Goal: Task Accomplishment & Management: Manage account settings

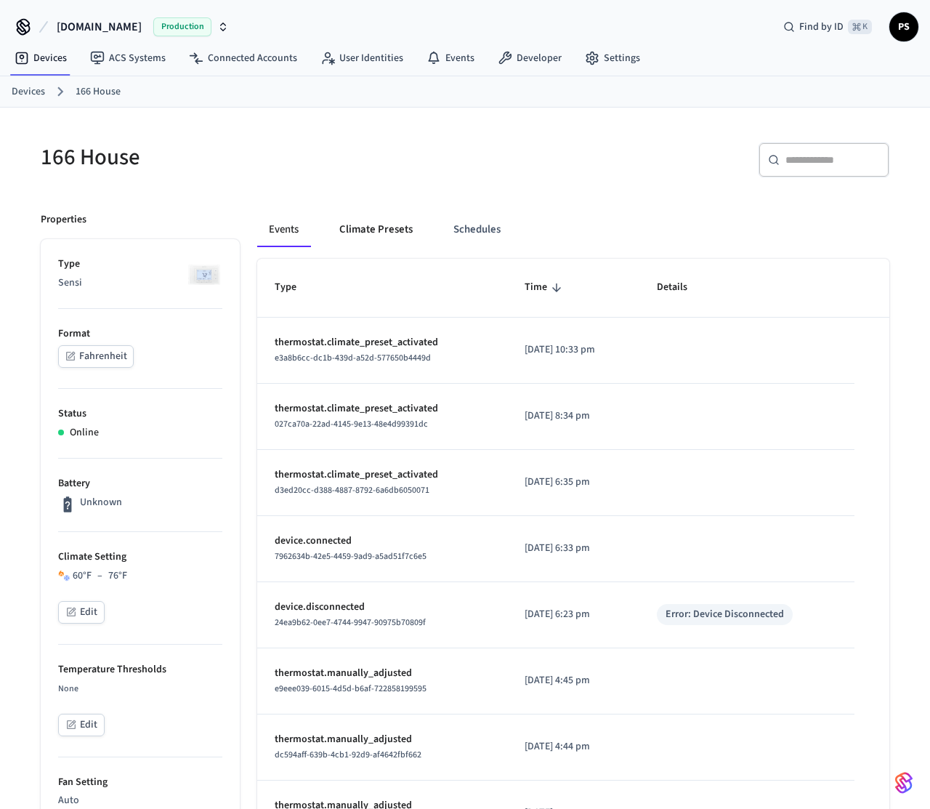
click at [347, 233] on button "Climate Presets" at bounding box center [376, 229] width 97 height 35
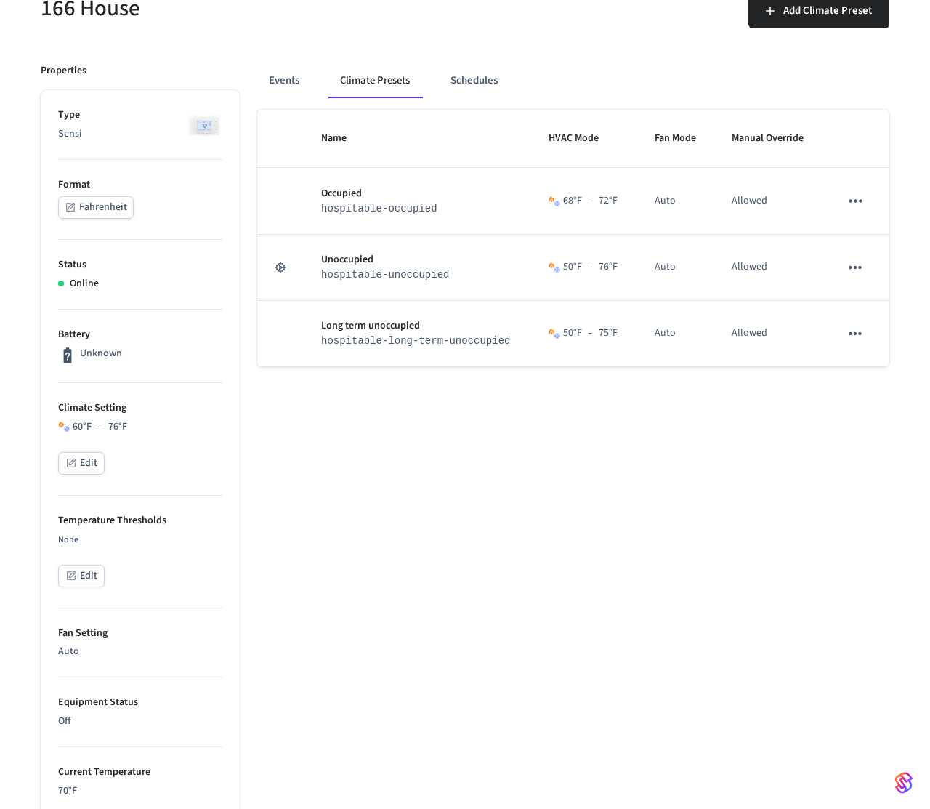
scroll to position [148, 0]
click at [361, 440] on div "Name HVAC Mode Fan Mode Manual Override Occupied hospitable-occupied 68 °F – 72…" at bounding box center [573, 701] width 632 height 1183
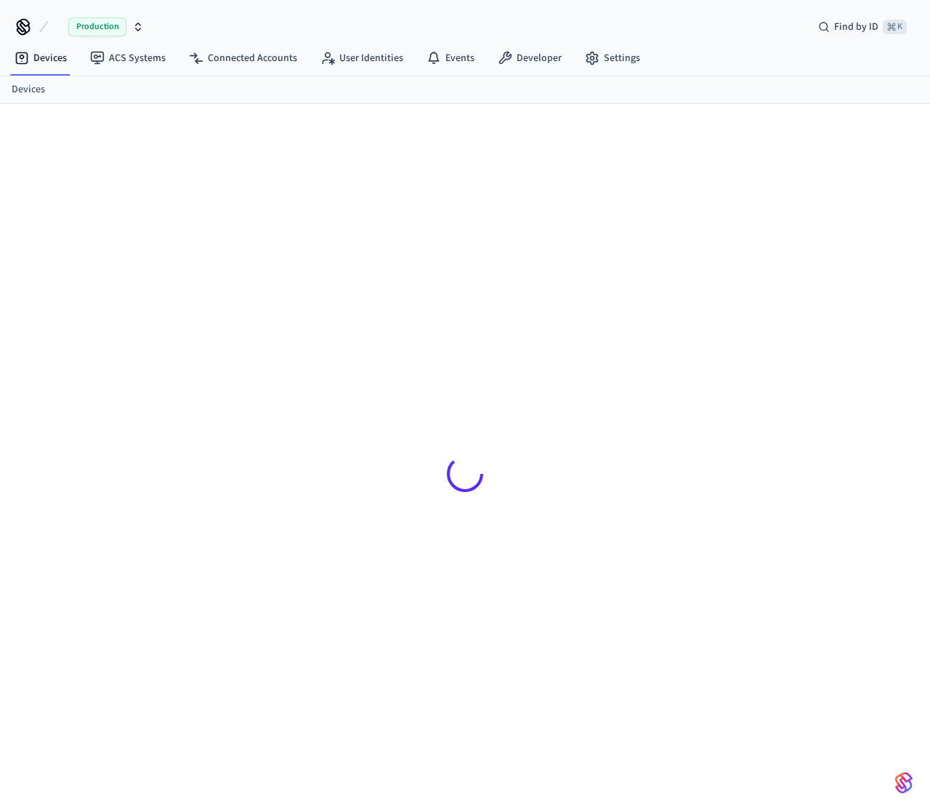
scroll to position [20, 0]
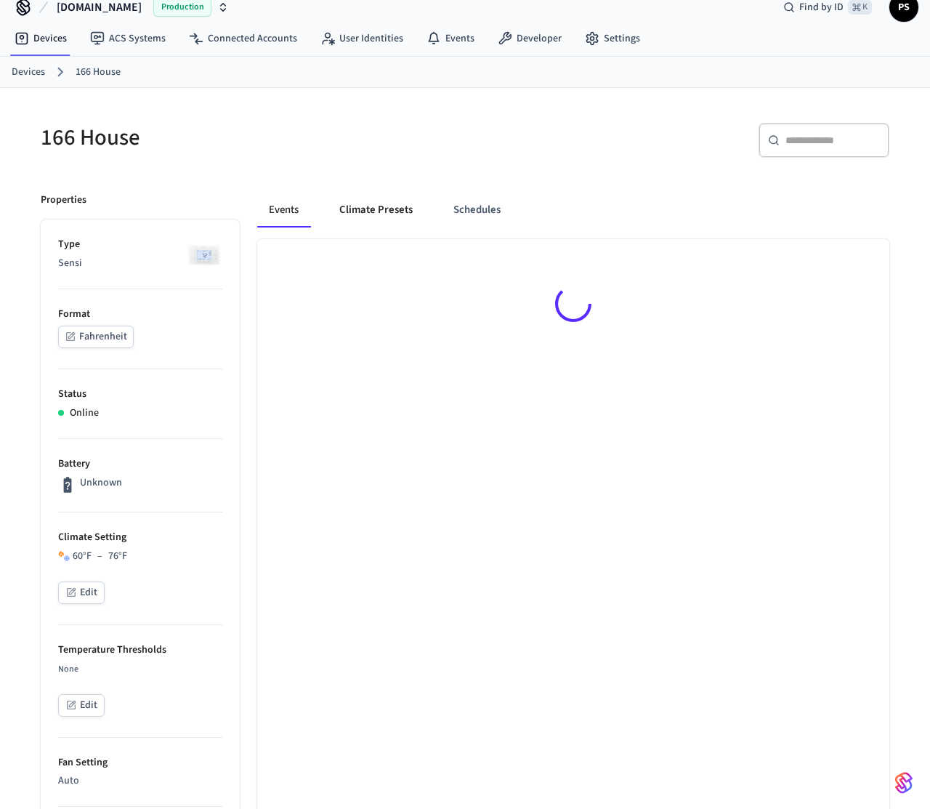
click at [371, 204] on button "Climate Presets" at bounding box center [376, 210] width 97 height 35
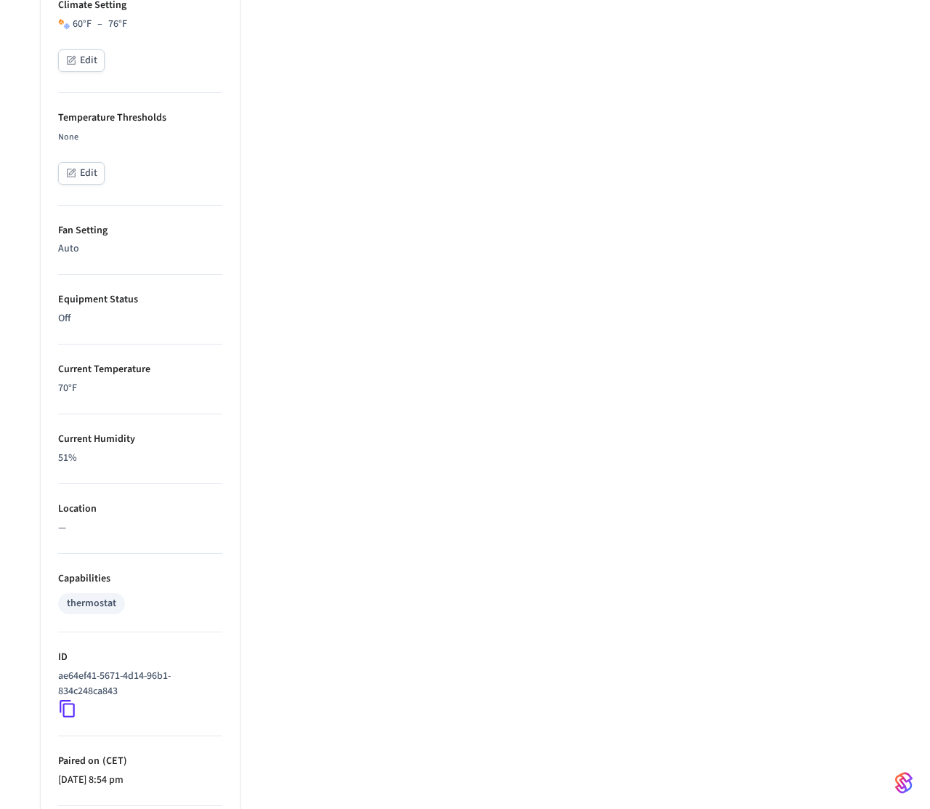
scroll to position [633, 0]
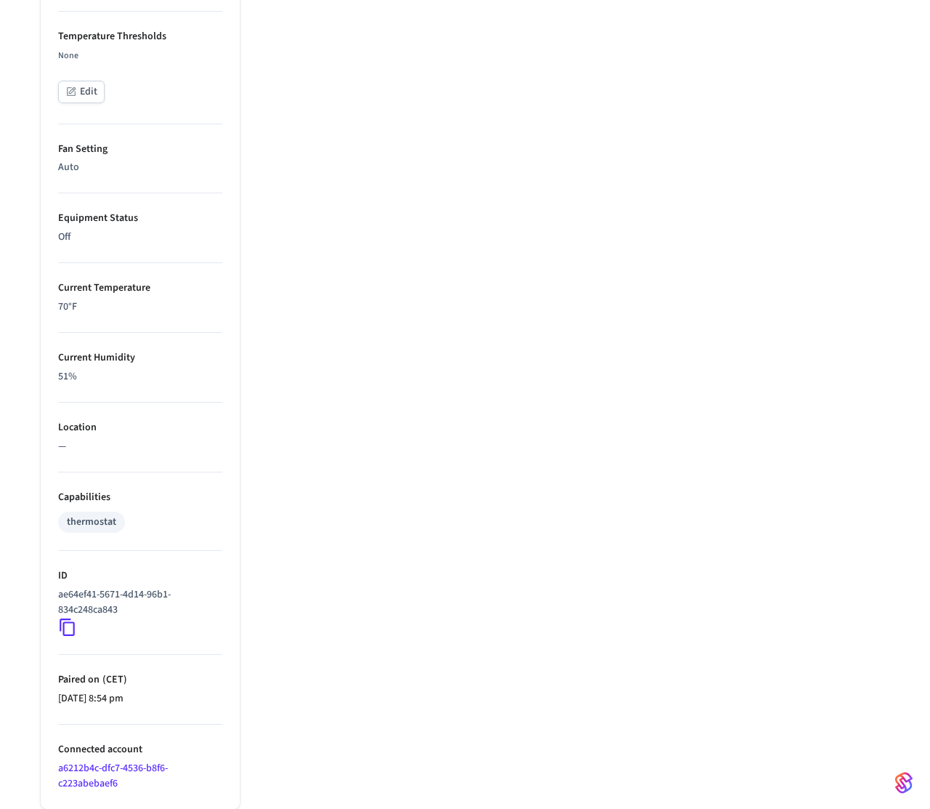
click at [70, 624] on icon at bounding box center [67, 627] width 19 height 19
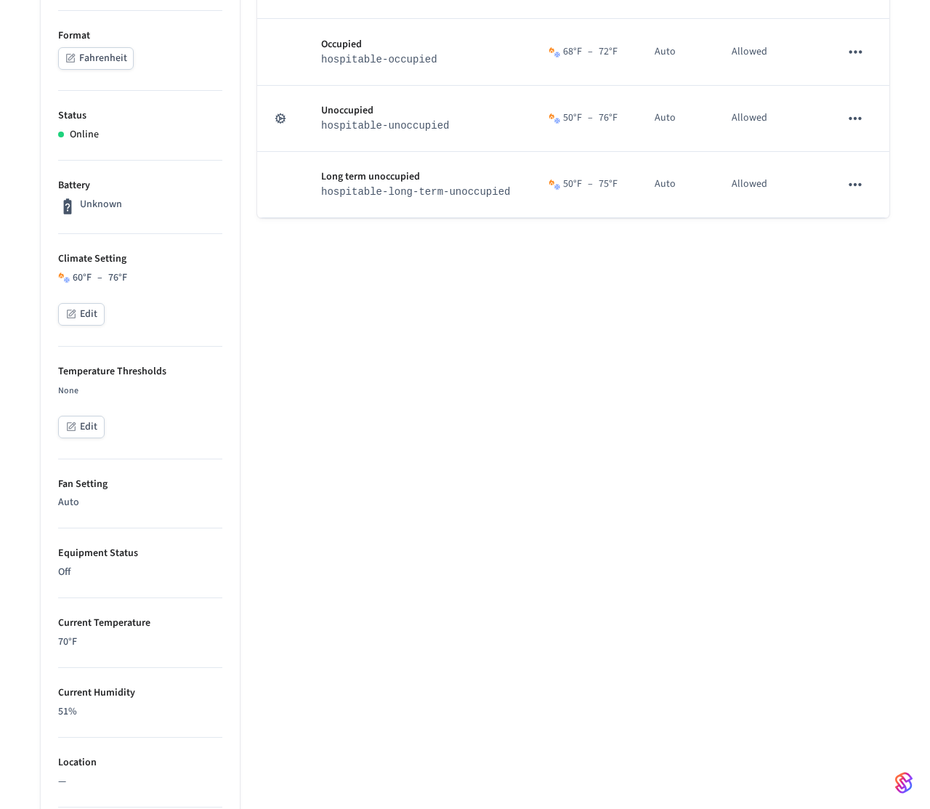
scroll to position [0, 0]
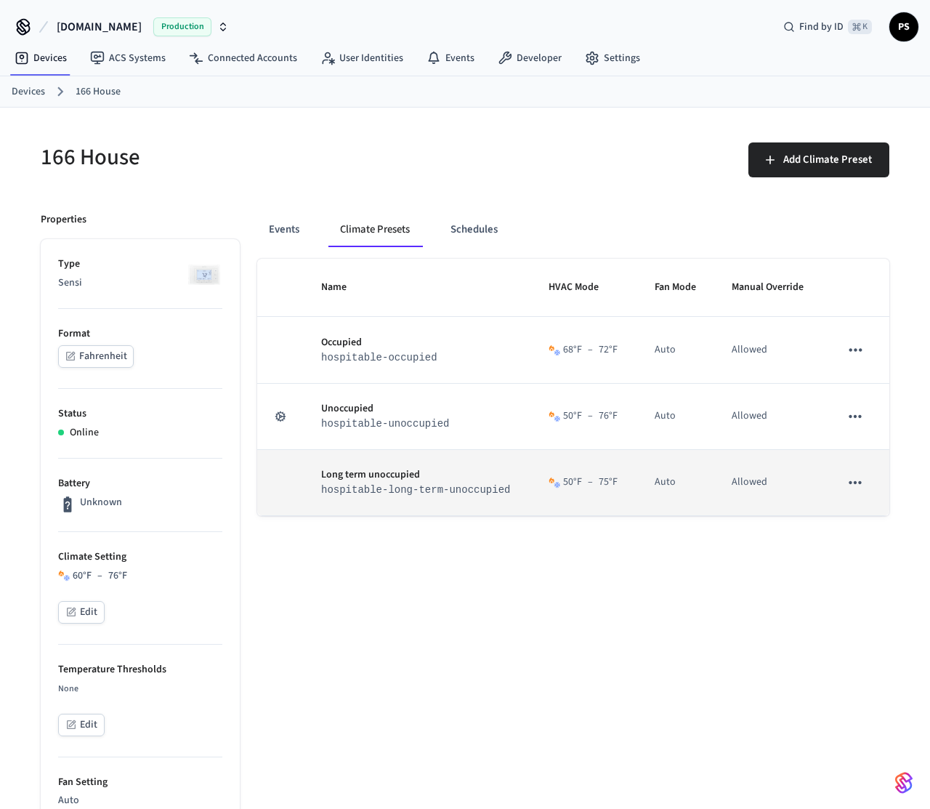
click at [856, 485] on icon "sticky table" at bounding box center [855, 482] width 19 height 19
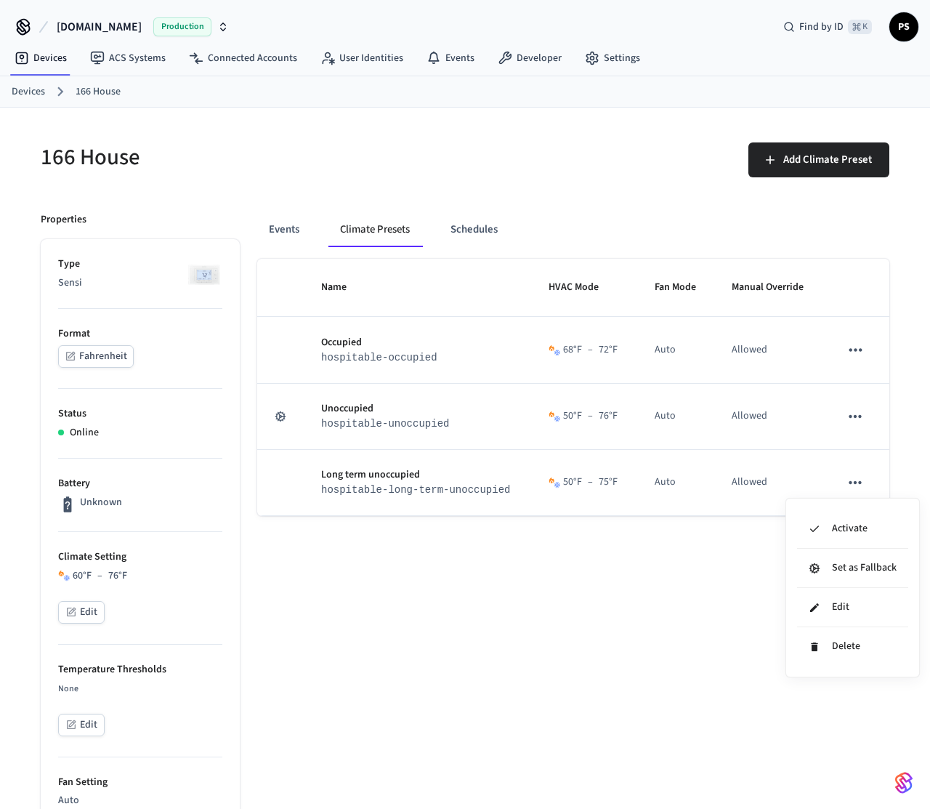
click at [395, 608] on div at bounding box center [465, 404] width 930 height 809
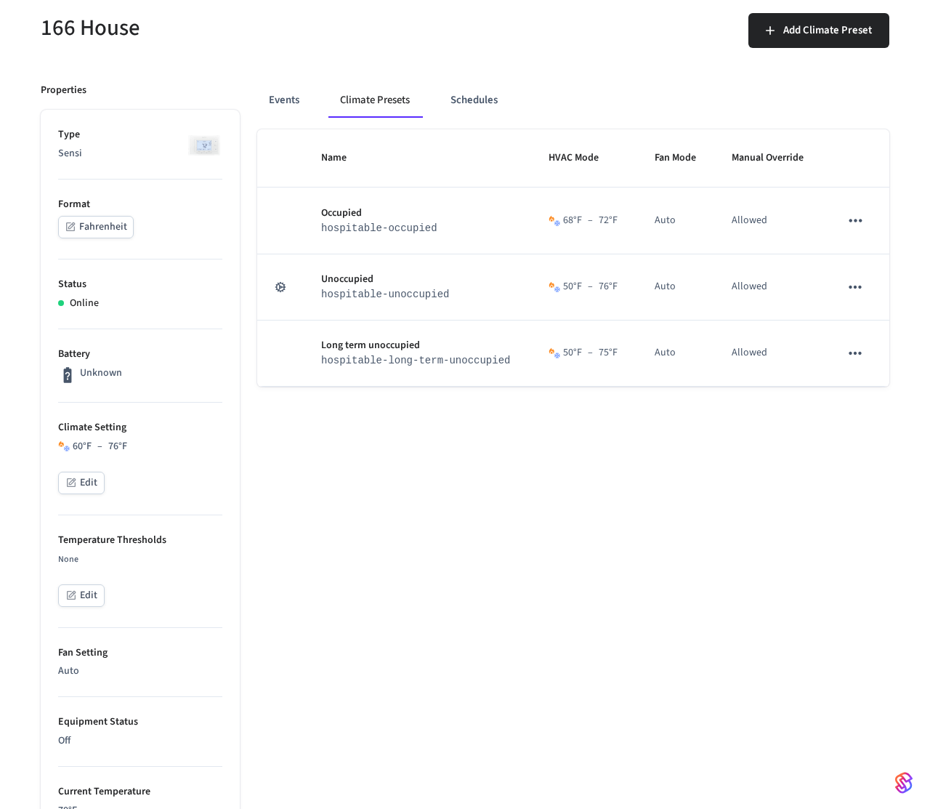
scroll to position [177, 0]
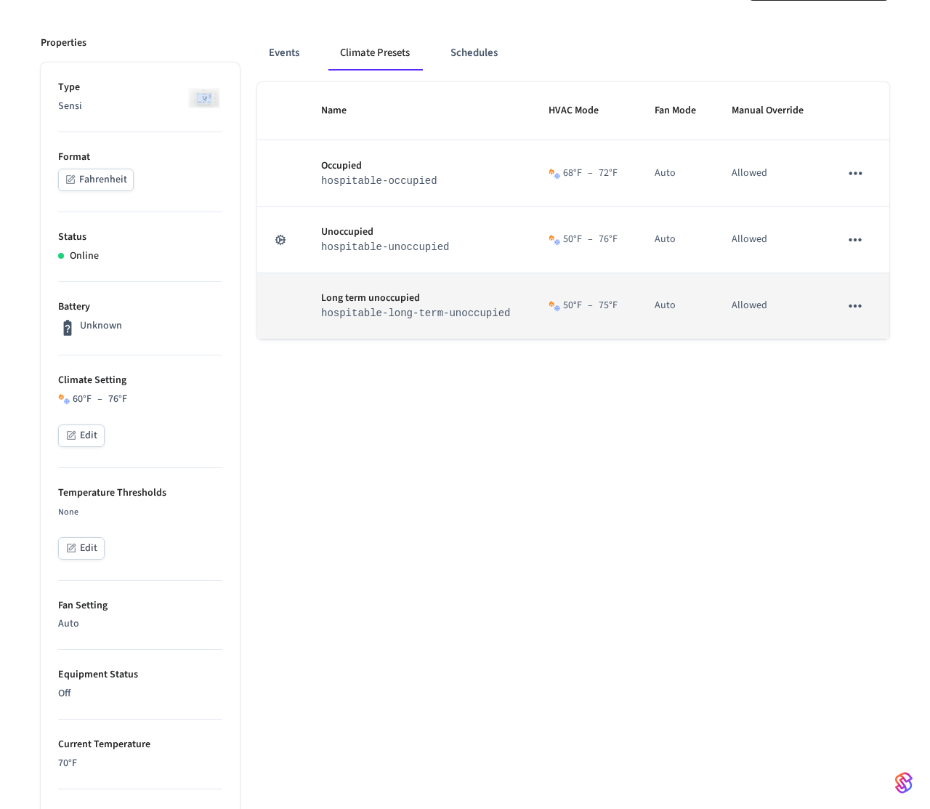
click at [866, 309] on button "sticky table" at bounding box center [855, 306] width 31 height 31
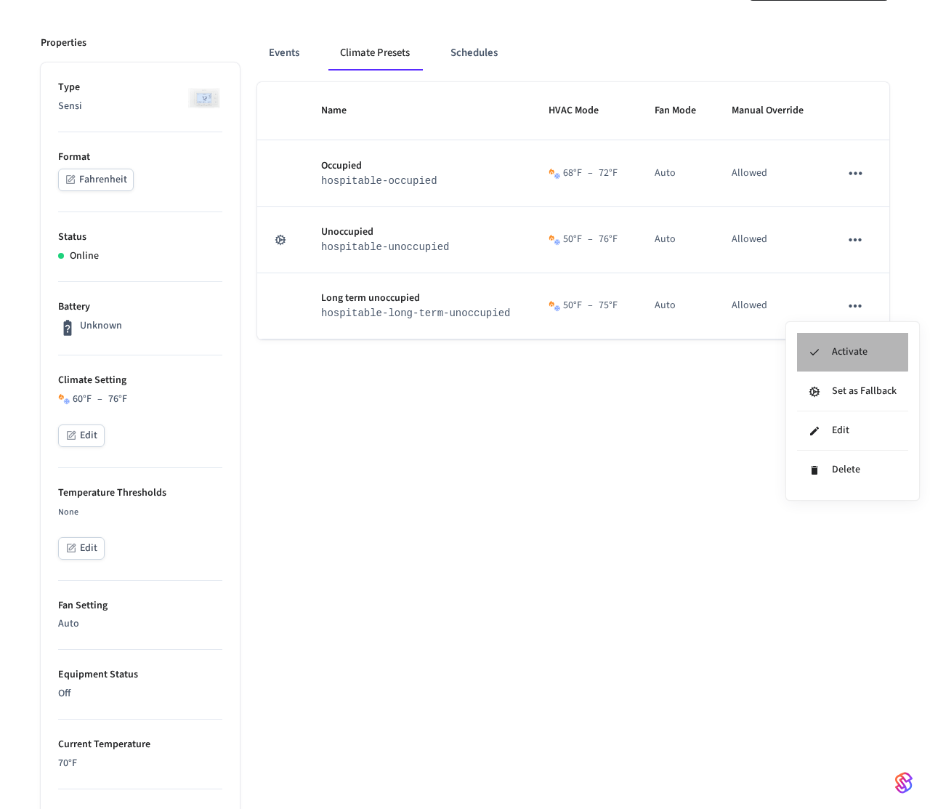
click at [837, 341] on li "Activate" at bounding box center [852, 352] width 111 height 39
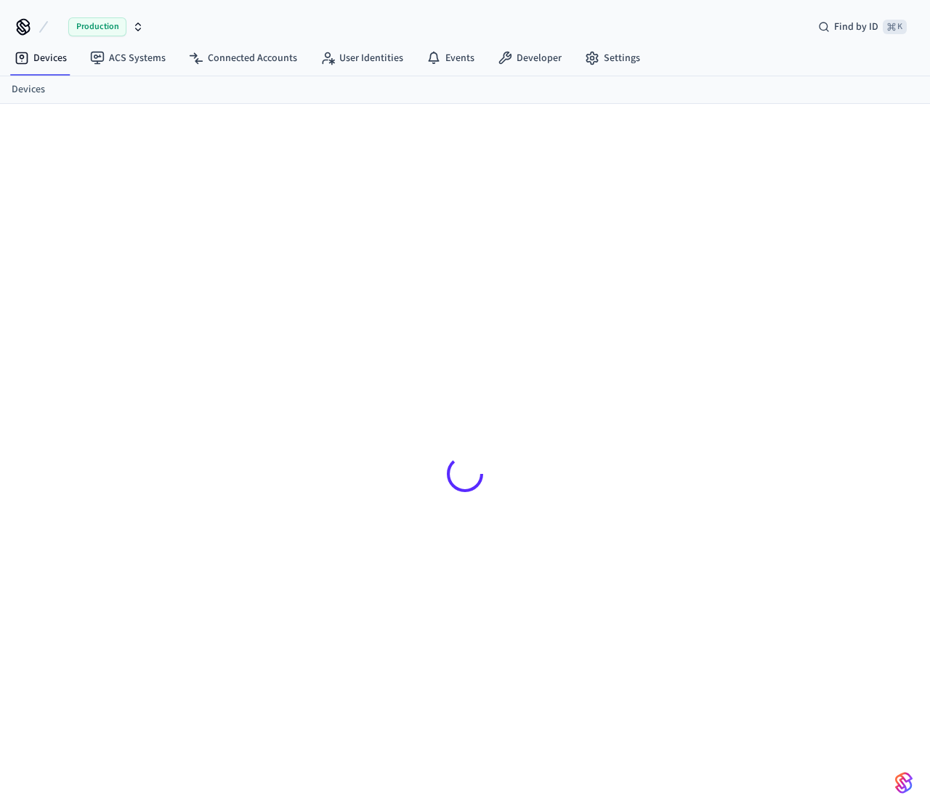
scroll to position [20, 0]
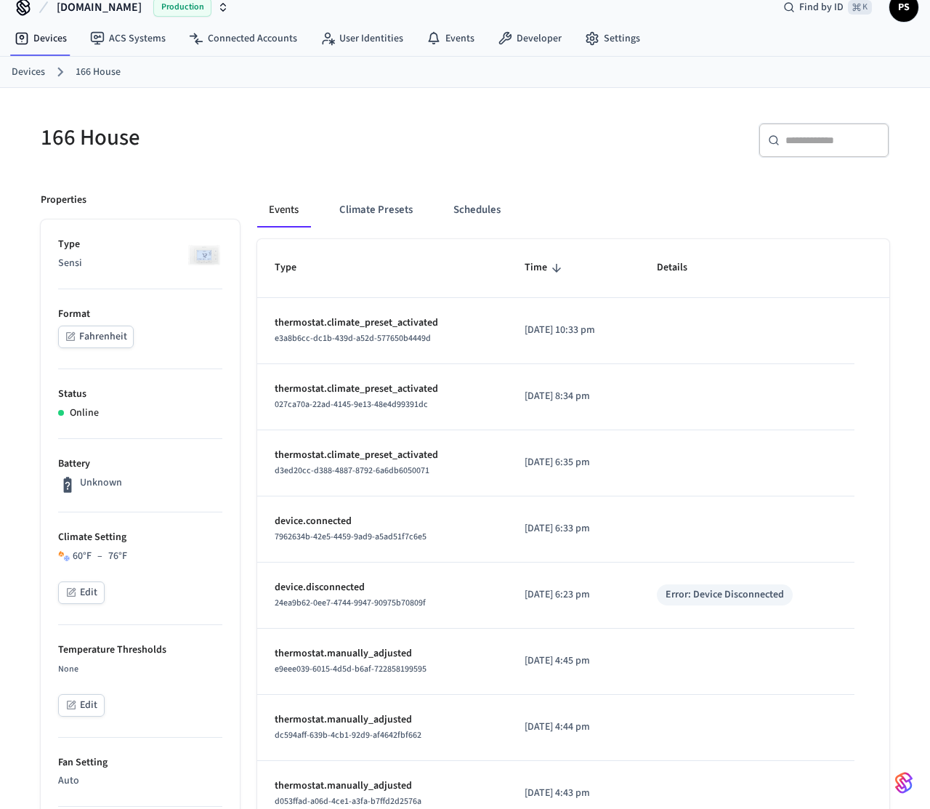
click at [83, 597] on button "Edit" at bounding box center [81, 592] width 47 height 23
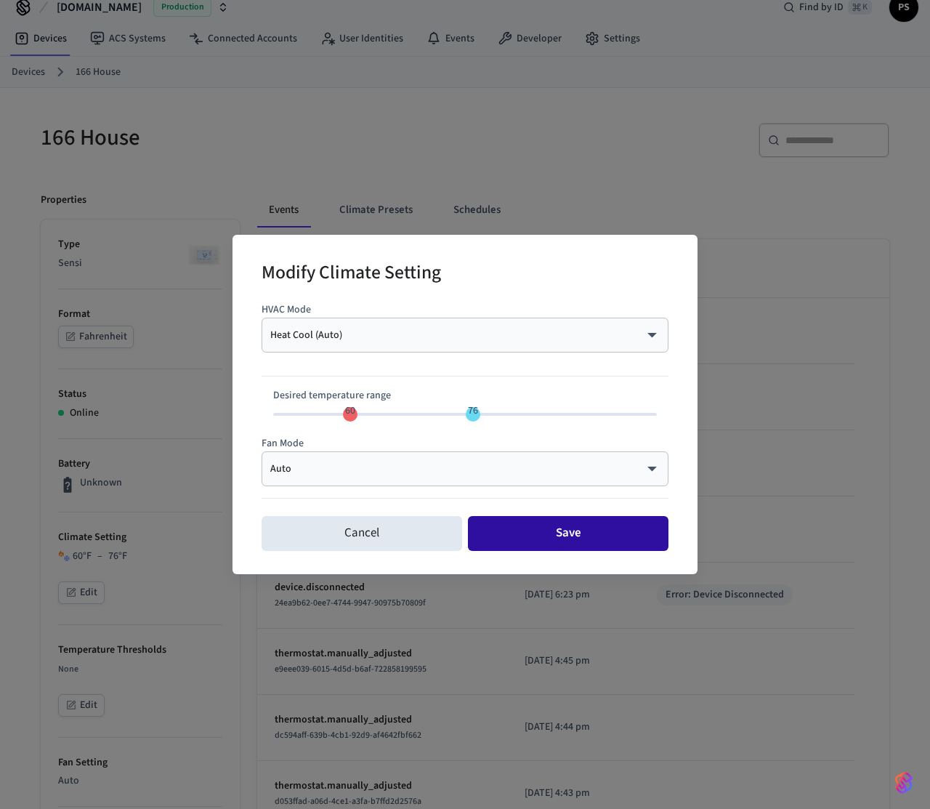
click at [549, 532] on button "Save" at bounding box center [568, 533] width 201 height 35
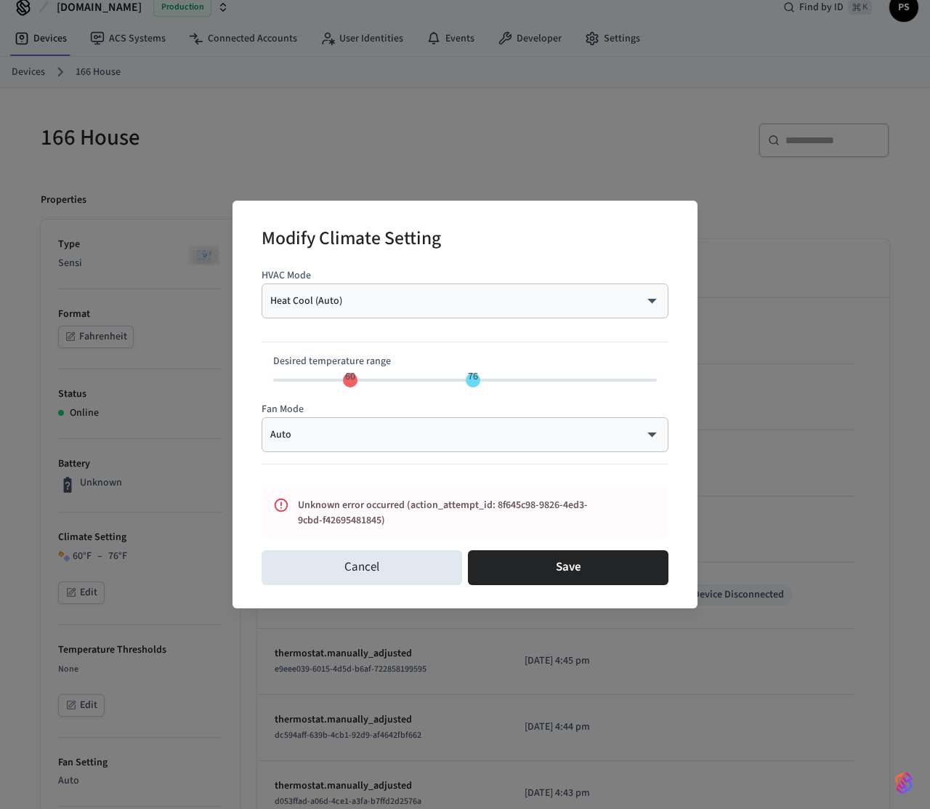
click at [159, 266] on div "Modify Climate Setting HVAC Mode Heat Cool (Auto) ********* ​ Desired temperatu…" at bounding box center [465, 404] width 930 height 809
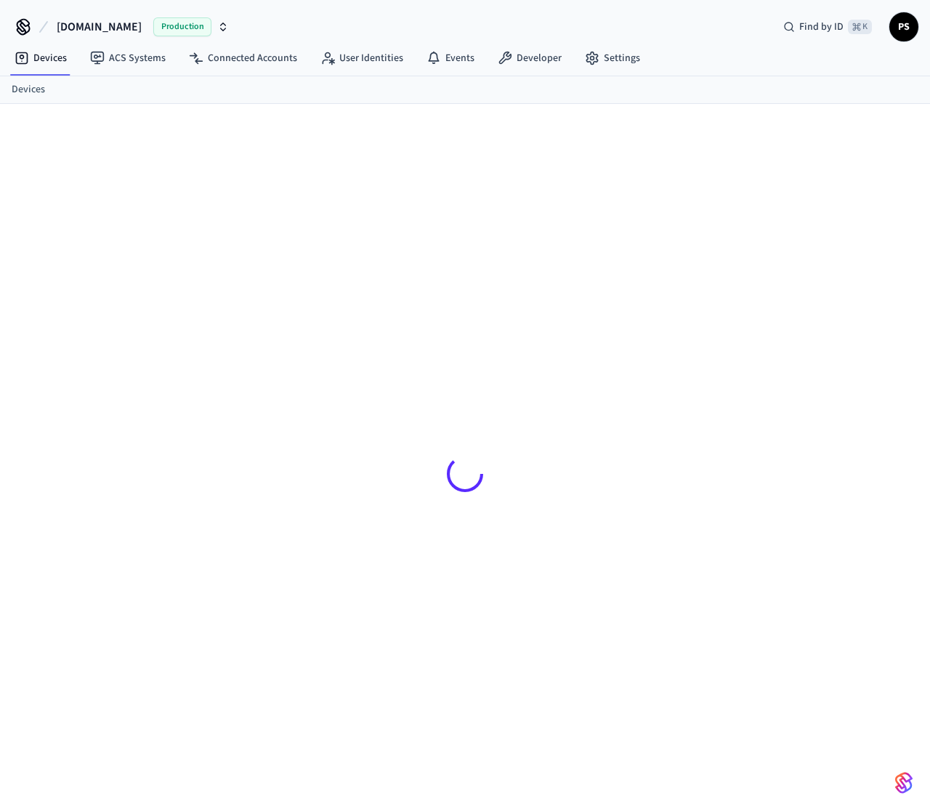
scroll to position [20, 0]
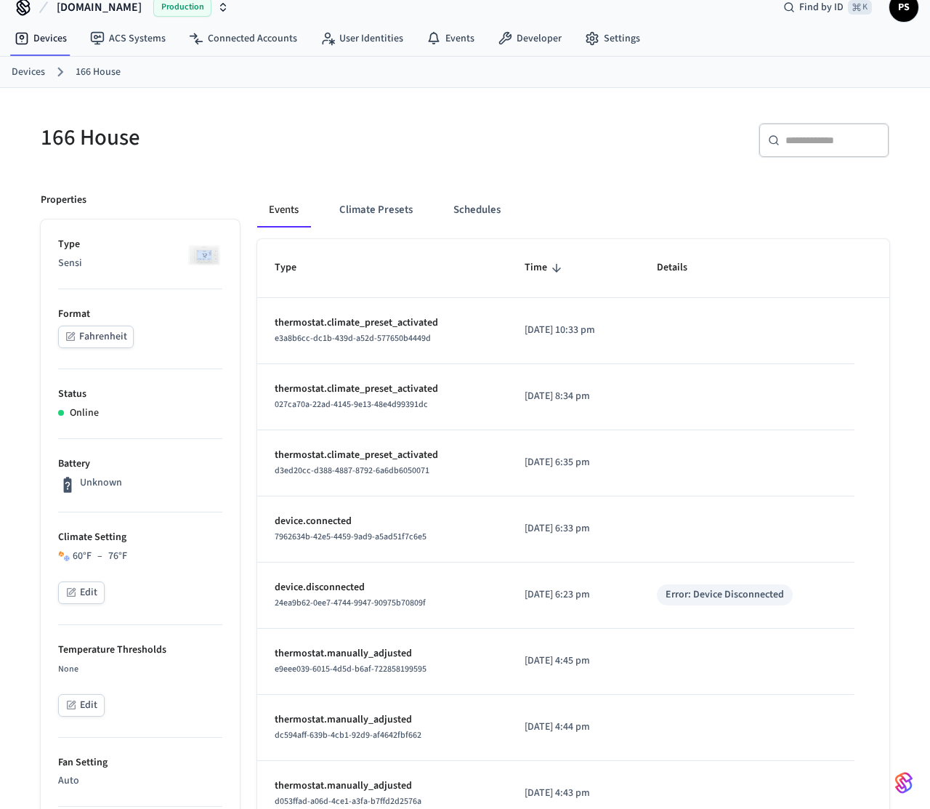
click at [265, 174] on div "166 House ​ ​ Properties Type Sensi Format Fahrenheit Status Online Battery Unk…" at bounding box center [465, 763] width 872 height 1317
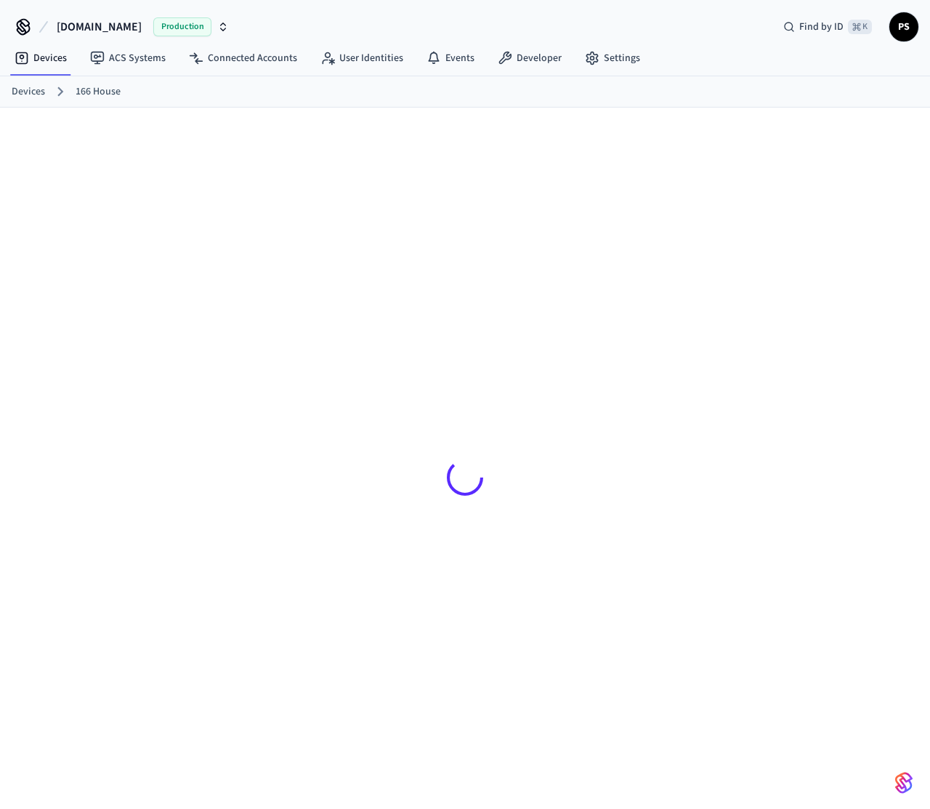
scroll to position [20, 0]
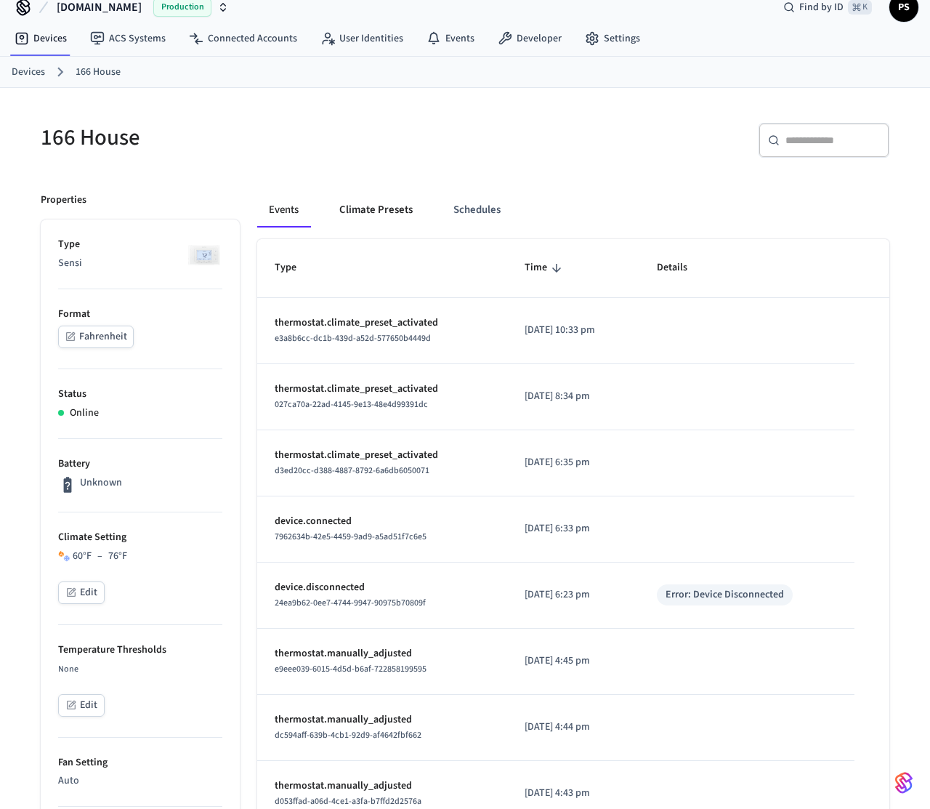
click at [376, 212] on button "Climate Presets" at bounding box center [376, 210] width 97 height 35
